Goal: Transaction & Acquisition: Purchase product/service

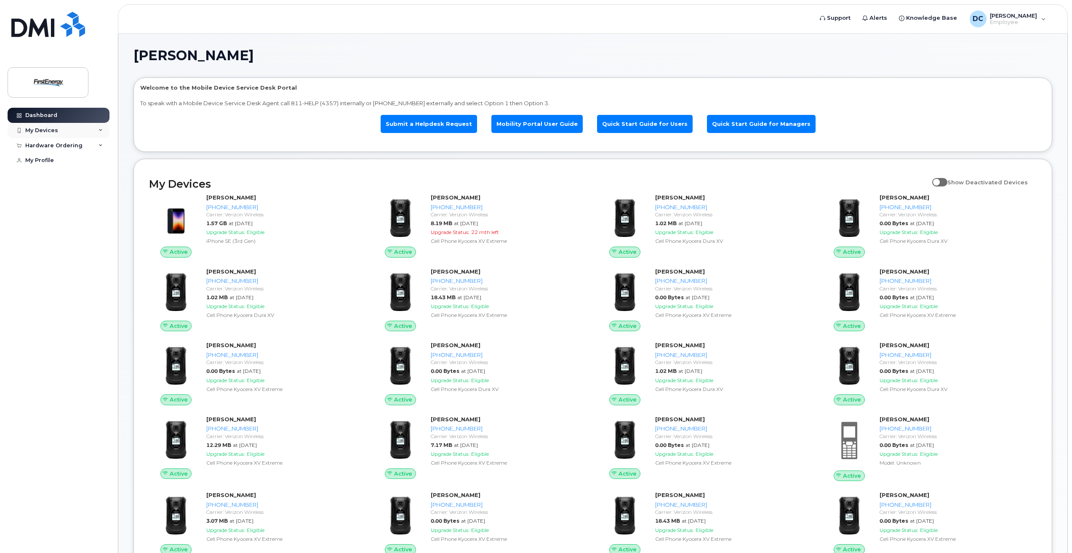
click at [60, 130] on div "My Devices" at bounding box center [59, 130] width 102 height 15
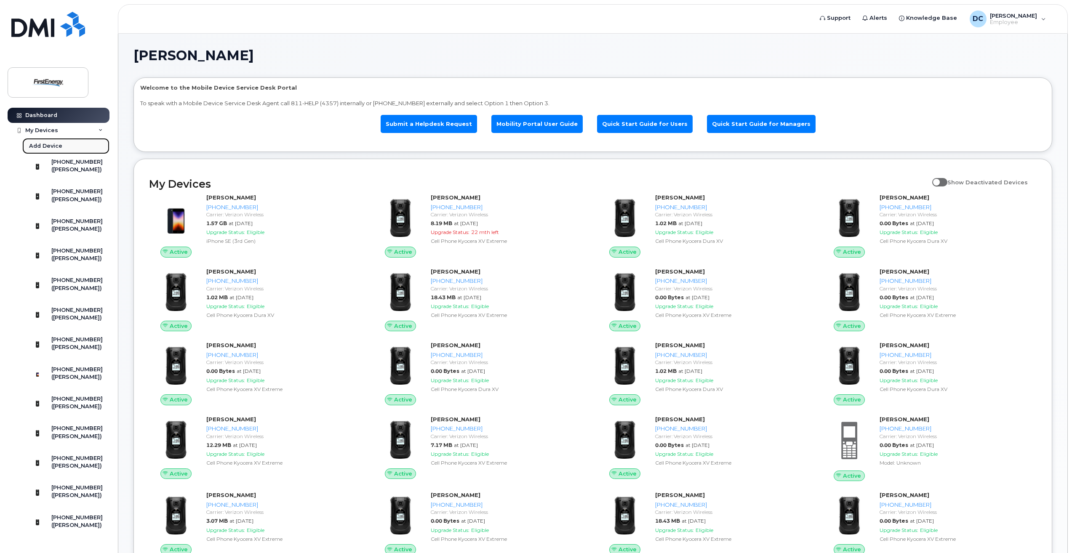
click at [43, 144] on div "Add Device" at bounding box center [45, 146] width 33 height 8
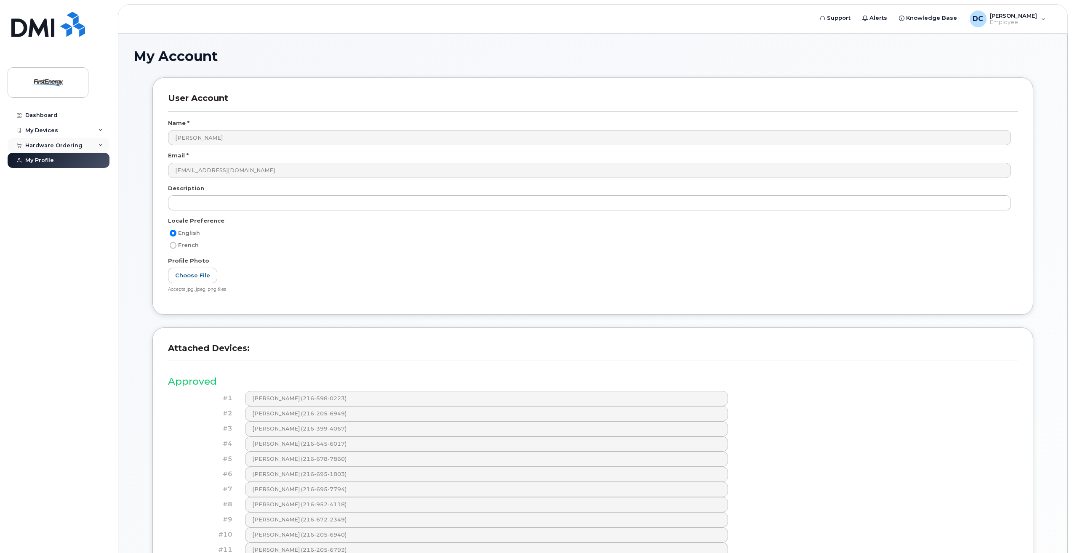
click at [75, 143] on div "Hardware Ordering" at bounding box center [53, 145] width 57 height 7
click at [77, 131] on div "My Devices" at bounding box center [59, 130] width 102 height 15
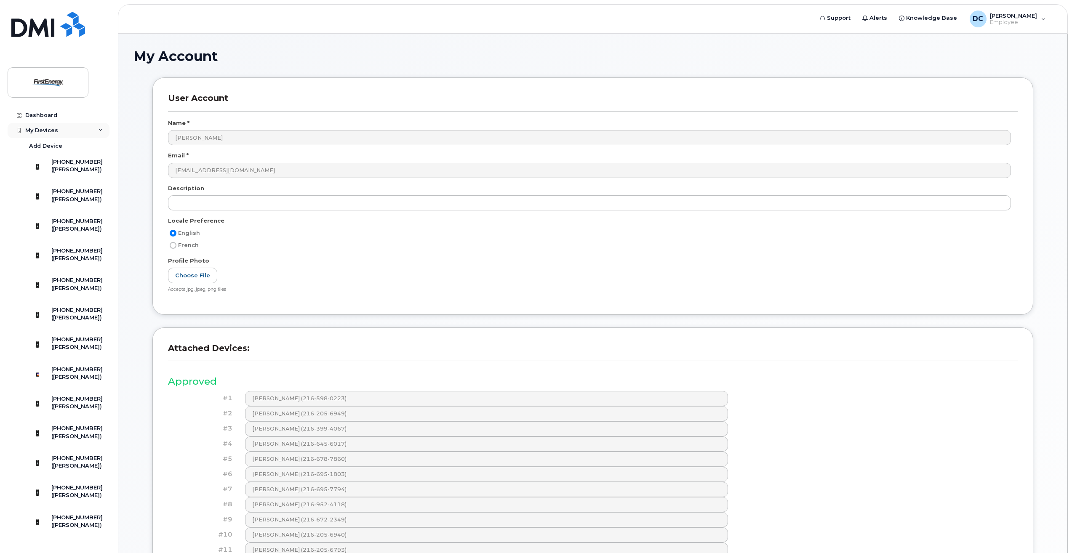
click at [77, 131] on div "My Devices" at bounding box center [59, 130] width 102 height 15
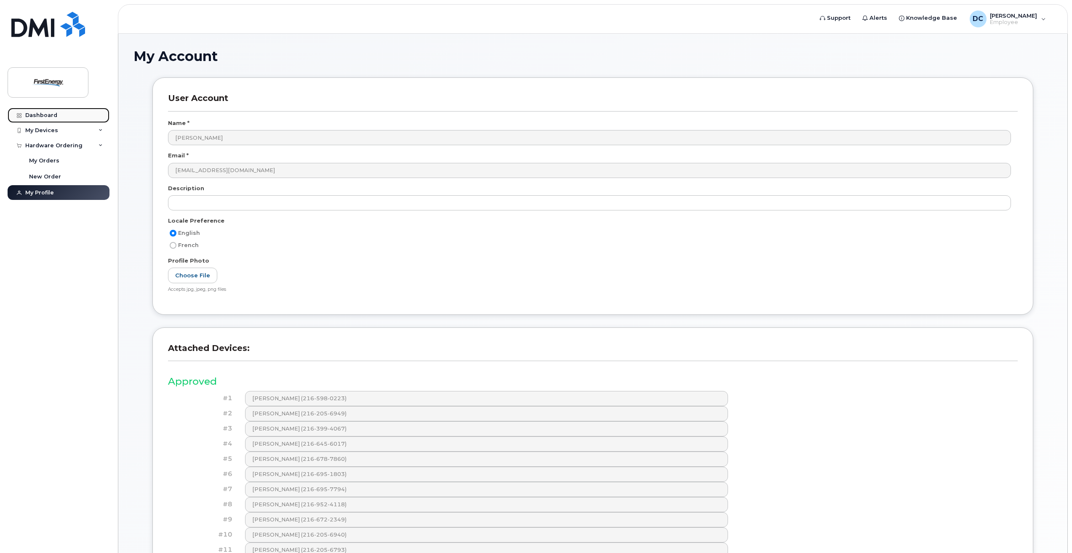
click at [52, 112] on link "Dashboard" at bounding box center [59, 115] width 102 height 15
click at [34, 115] on div "Dashboard" at bounding box center [41, 115] width 32 height 7
click at [1003, 12] on div "DC [PERSON_NAME] Employee" at bounding box center [1008, 19] width 88 height 17
click at [830, 64] on div "My Account" at bounding box center [592, 63] width 919 height 28
click at [53, 108] on link "Dashboard" at bounding box center [59, 115] width 102 height 15
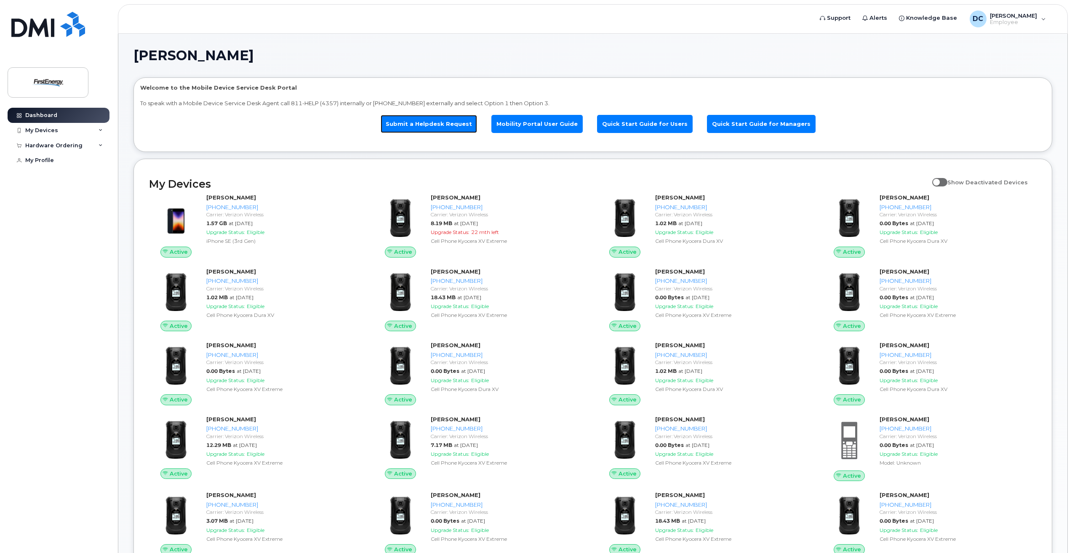
click at [456, 125] on link "Submit a Helpdesk Request" at bounding box center [429, 124] width 96 height 18
click at [104, 128] on div "My Devices" at bounding box center [59, 130] width 102 height 15
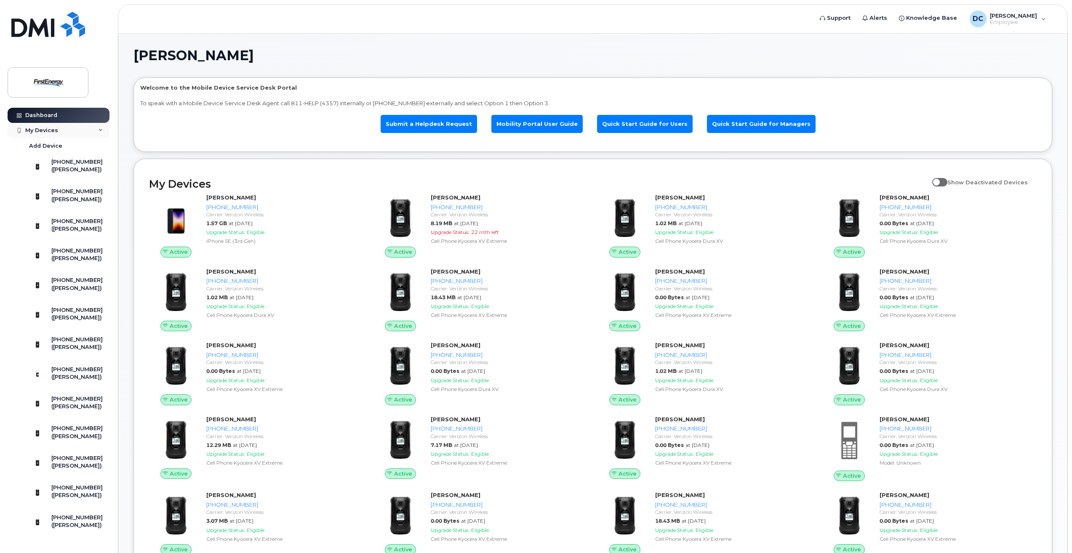
click at [96, 126] on div "My Devices" at bounding box center [59, 130] width 102 height 15
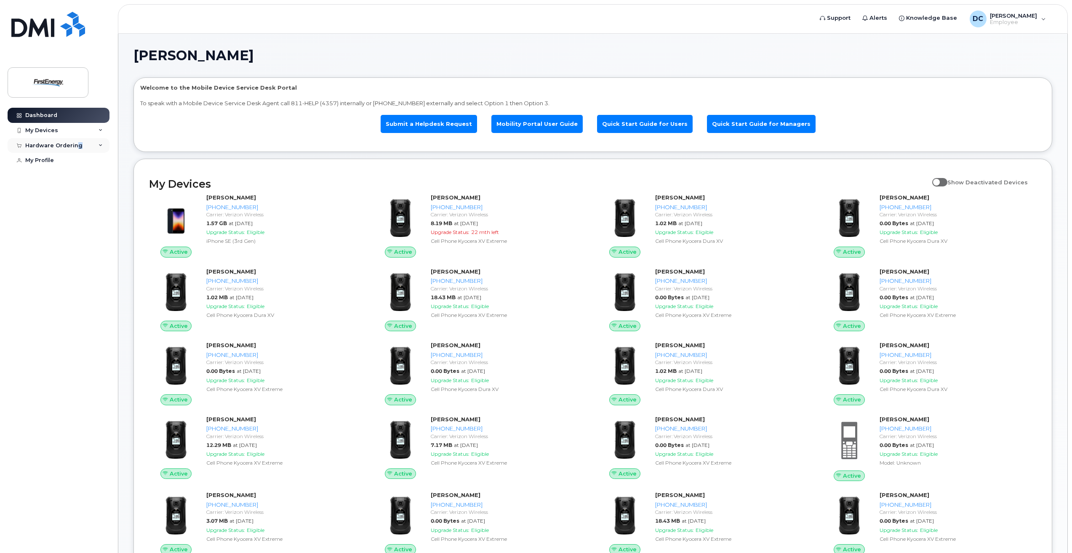
click at [77, 146] on div "Hardware Ordering" at bounding box center [53, 145] width 57 height 7
drag, startPoint x: 77, startPoint y: 146, endPoint x: 51, endPoint y: 175, distance: 39.3
click at [51, 175] on div "New Order" at bounding box center [45, 177] width 32 height 8
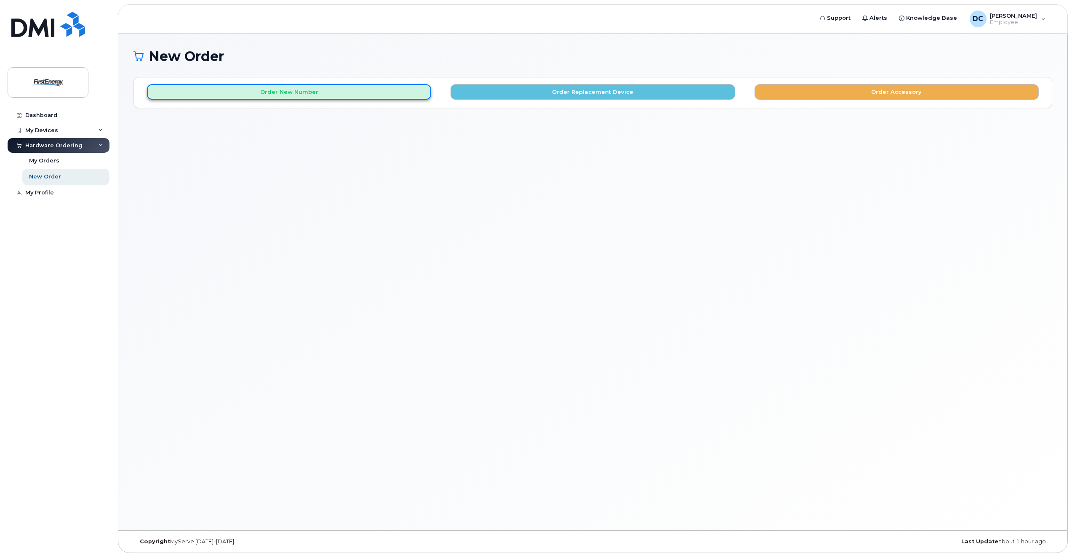
click at [311, 92] on button "Order New Number" at bounding box center [289, 92] width 284 height 16
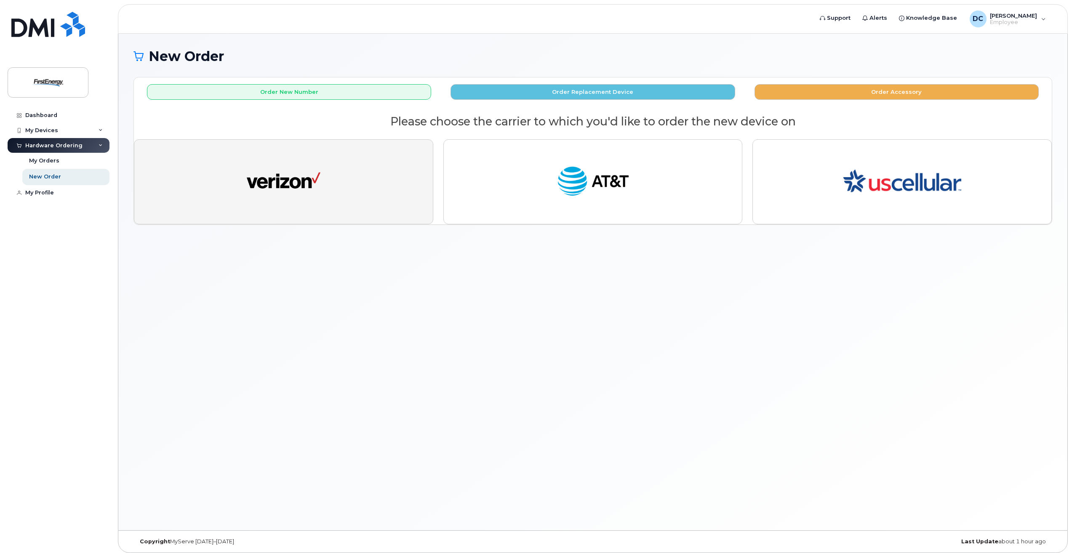
click at [298, 212] on button "button" at bounding box center [283, 181] width 299 height 85
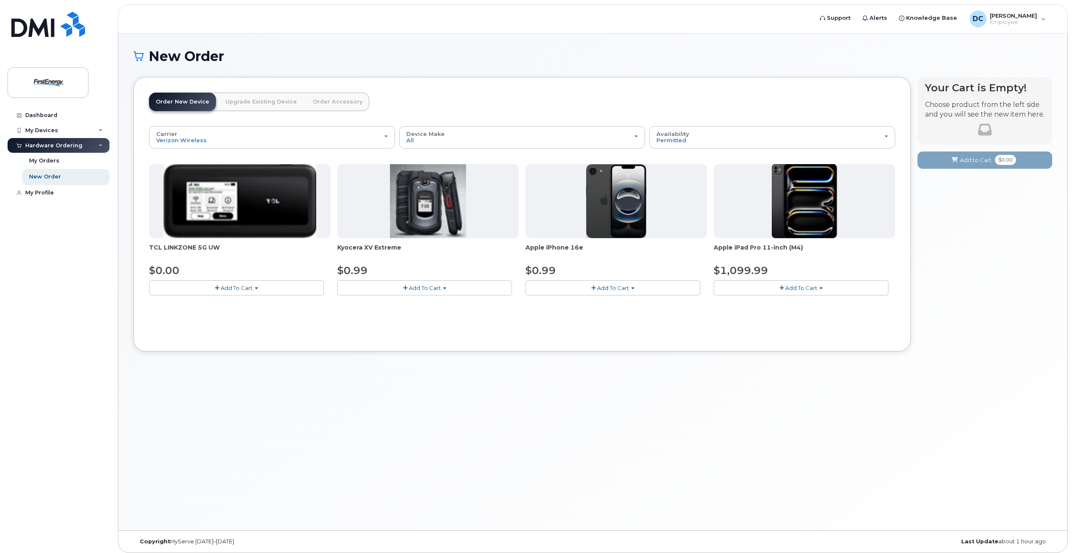
click at [630, 199] on img at bounding box center [616, 201] width 61 height 74
click at [625, 287] on span "Add To Cart" at bounding box center [613, 288] width 32 height 7
click at [605, 288] on span "Add To Cart" at bounding box center [613, 288] width 32 height 7
click at [565, 301] on link "$0.99 - 2 Year Activation" at bounding box center [570, 303] width 84 height 11
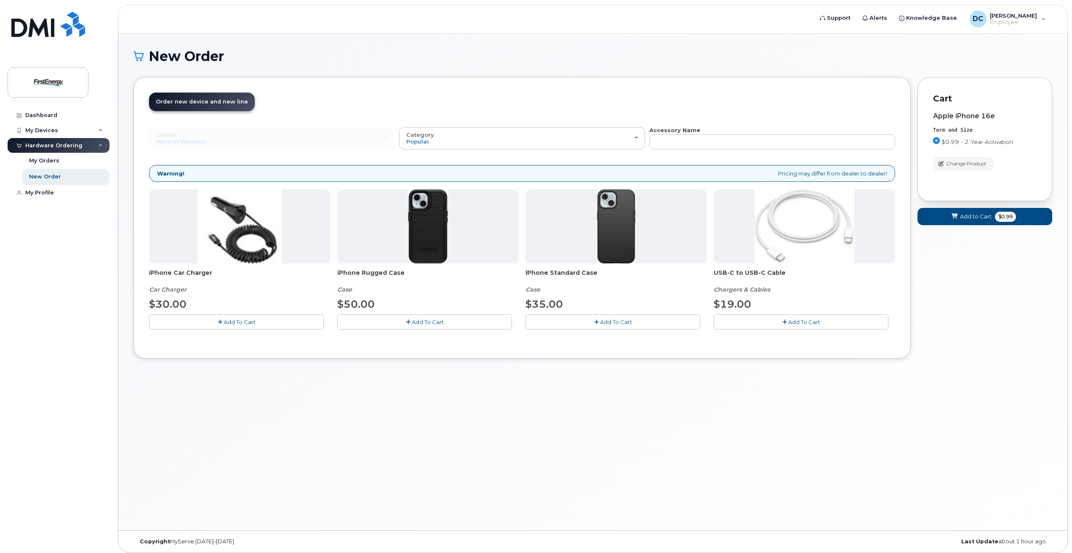
click at [431, 319] on span "Add To Cart" at bounding box center [428, 322] width 32 height 7
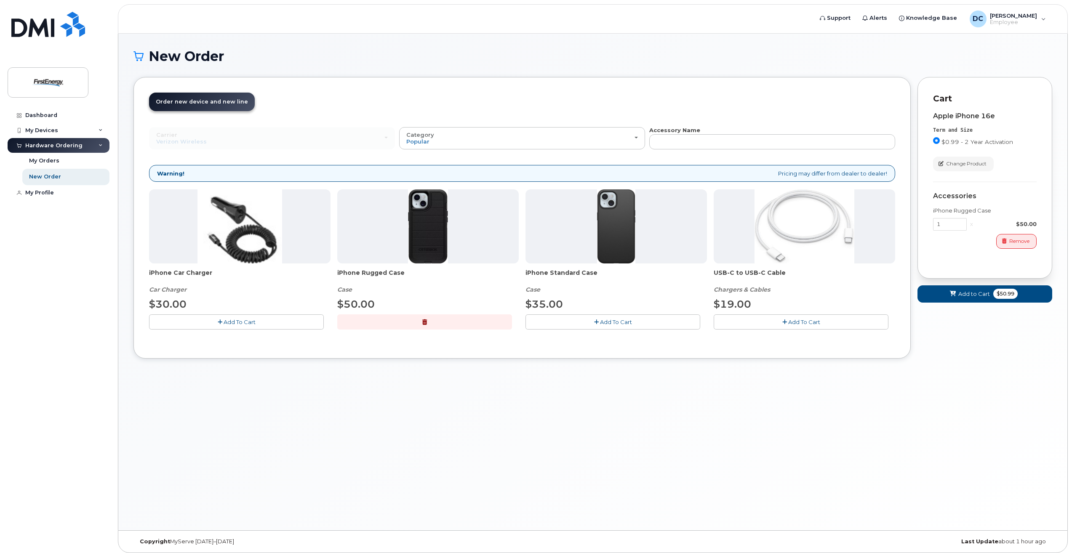
click at [813, 318] on button "Add To Cart" at bounding box center [801, 321] width 175 height 15
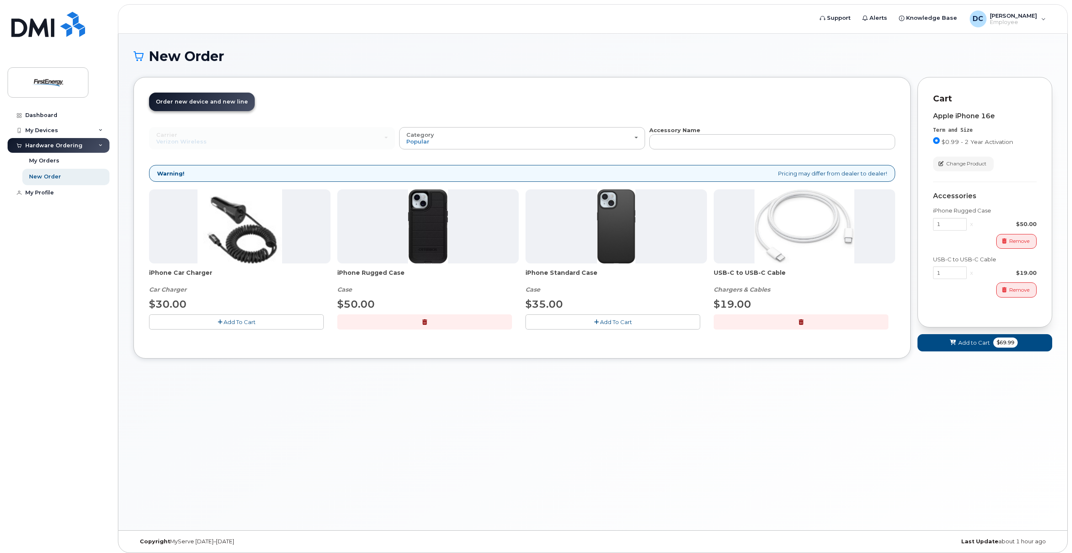
click at [229, 317] on button "Add To Cart" at bounding box center [236, 321] width 175 height 15
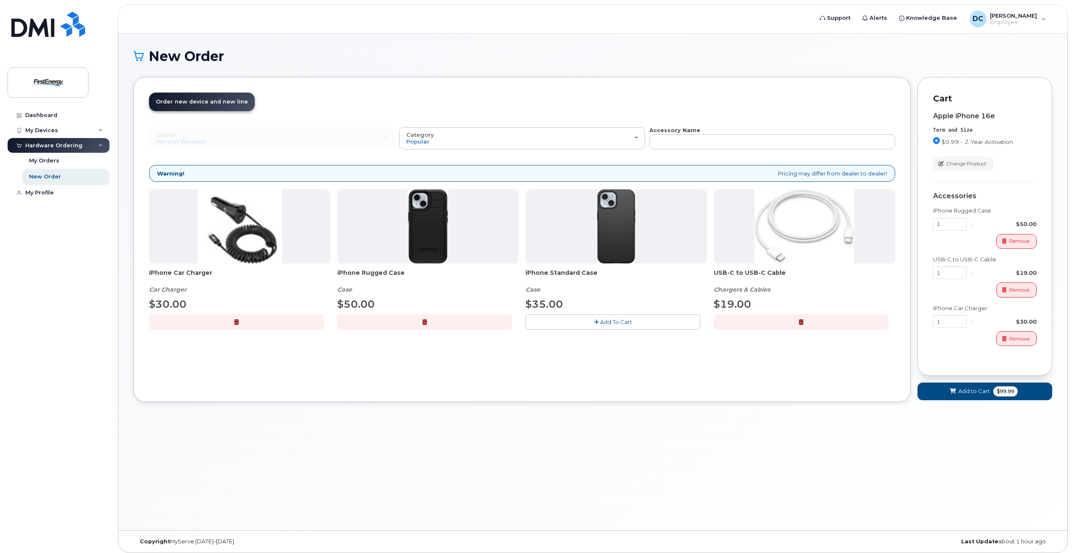
scroll to position [4, 0]
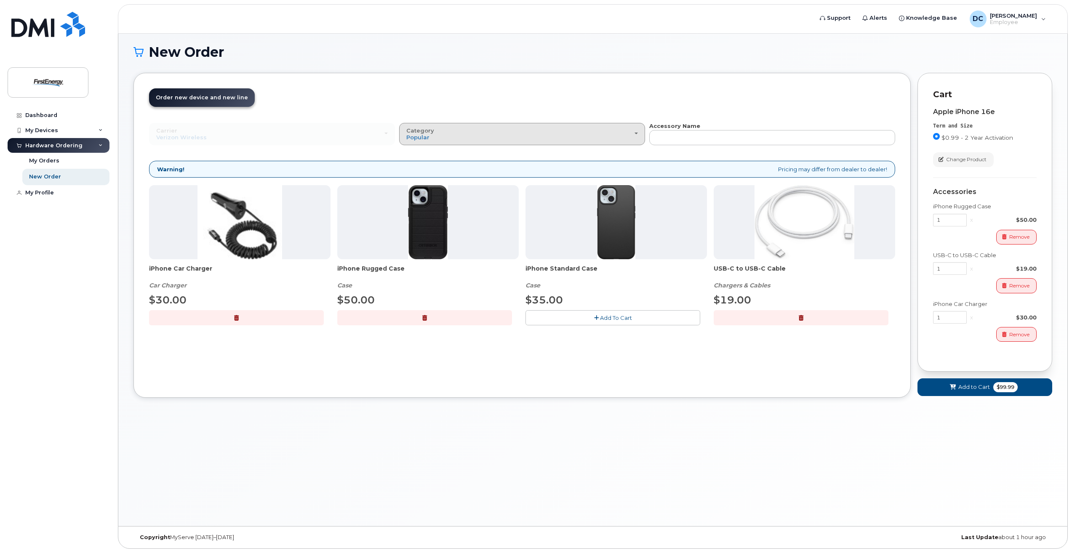
click at [628, 134] on div "Category Popular" at bounding box center [522, 134] width 232 height 13
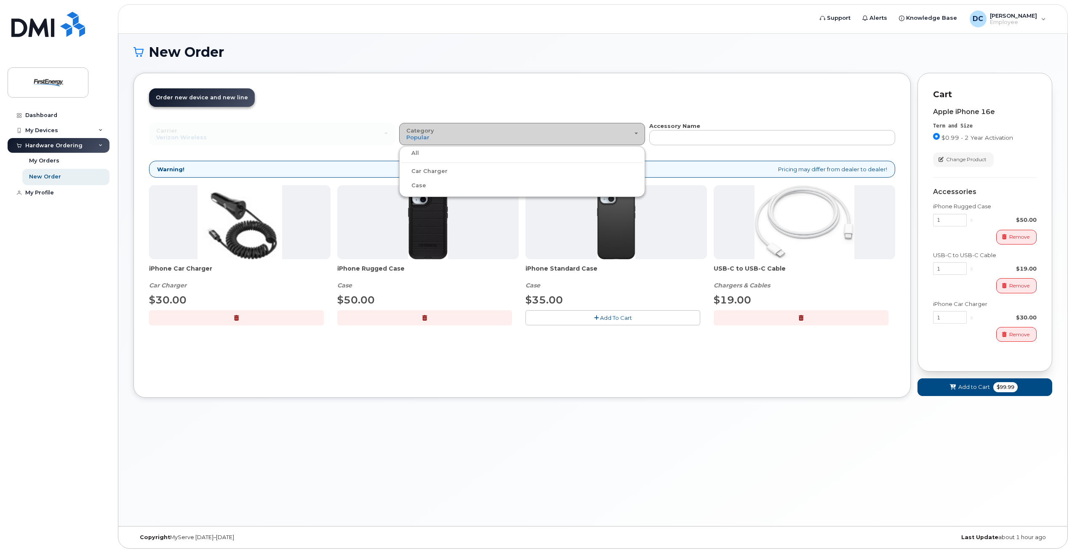
click at [628, 134] on div "Category Popular" at bounding box center [522, 134] width 232 height 13
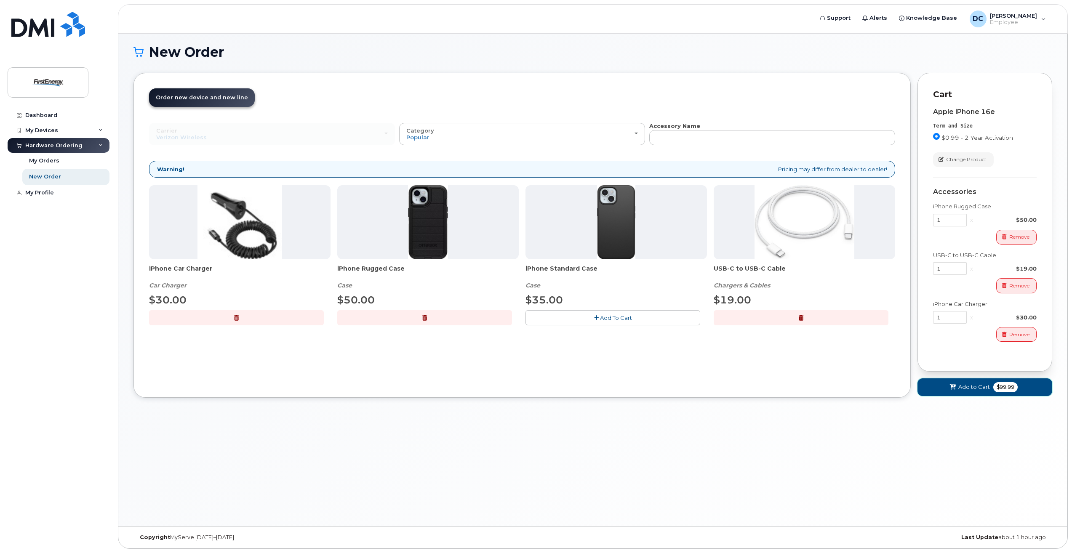
click at [976, 386] on span "Add to Cart" at bounding box center [974, 387] width 32 height 8
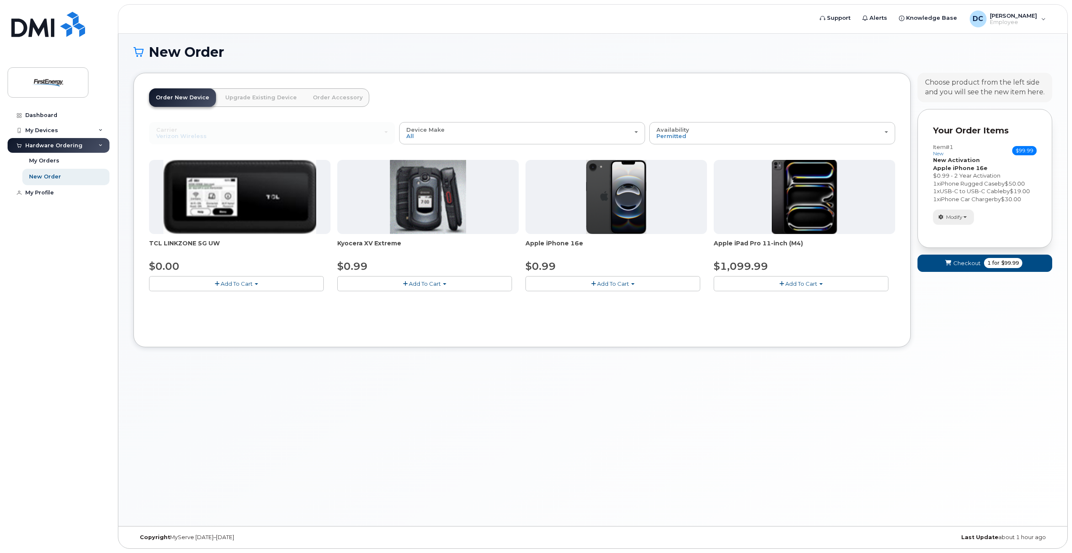
click at [962, 221] on span "Modify" at bounding box center [954, 217] width 16 height 8
click at [1037, 217] on div "Your Order Items Item #1 new $99.99 Accessories Only SIM Only Activation New Ac…" at bounding box center [984, 178] width 135 height 139
